Goal: Information Seeking & Learning: Learn about a topic

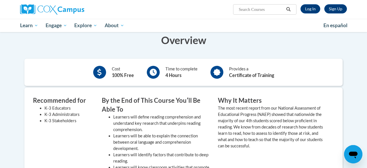
scroll to position [111, 0]
click at [313, 6] on link "Log In" at bounding box center [311, 8] width 20 height 9
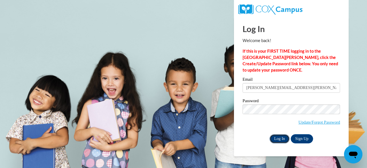
click at [285, 141] on input "Log In" at bounding box center [280, 139] width 20 height 9
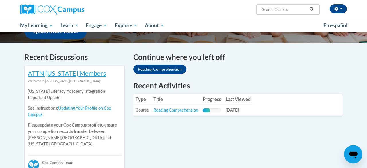
scroll to position [159, 0]
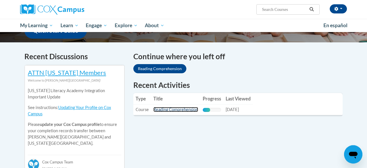
click at [164, 111] on link "Reading Comprehension" at bounding box center [176, 109] width 45 height 5
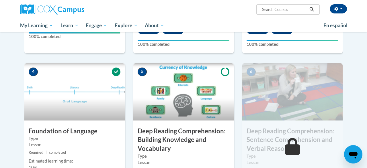
scroll to position [282, 0]
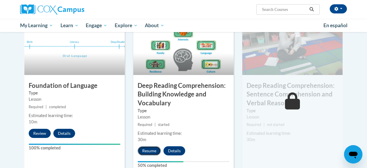
click at [153, 150] on button "Resume" at bounding box center [149, 151] width 23 height 9
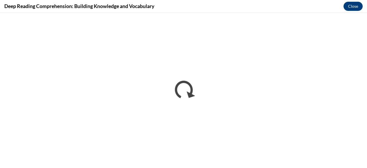
scroll to position [0, 0]
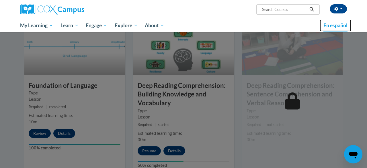
click at [345, 20] on link "En español" at bounding box center [336, 26] width 32 height 12
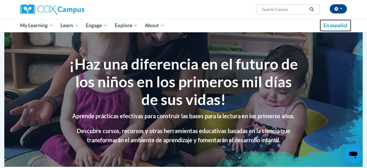
click at [337, 26] on span "En español" at bounding box center [336, 25] width 24 height 6
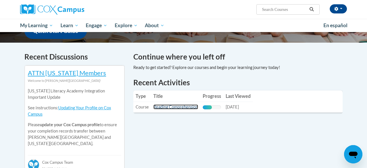
click at [166, 109] on link "Reading Comprehension" at bounding box center [176, 107] width 45 height 5
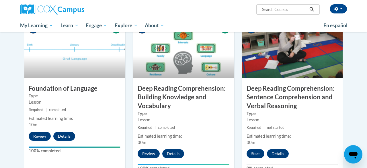
scroll to position [279, 0]
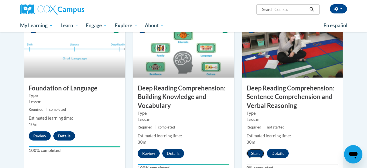
click at [250, 152] on button "Start" at bounding box center [256, 153] width 18 height 9
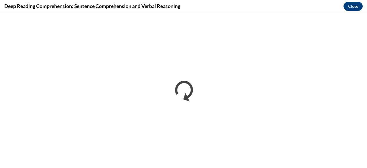
scroll to position [0, 0]
